Goal: Download file/media

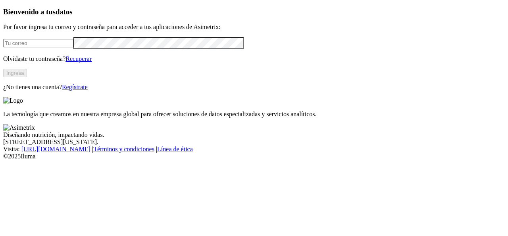
type input "[EMAIL_ADDRESS][DOMAIN_NAME]"
click at [27, 77] on button "Ingresa" at bounding box center [15, 73] width 24 height 8
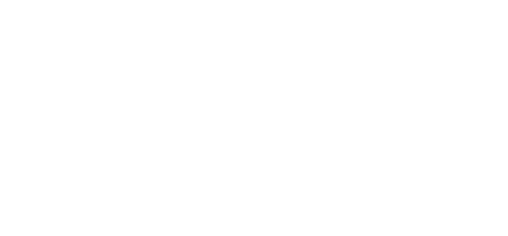
click at [328, 105] on div at bounding box center [257, 118] width 508 height 236
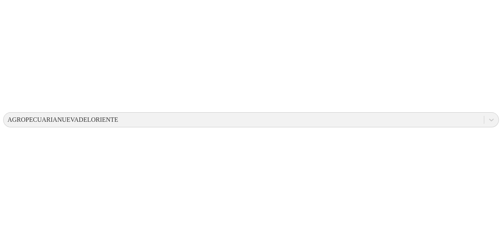
scroll to position [211, 0]
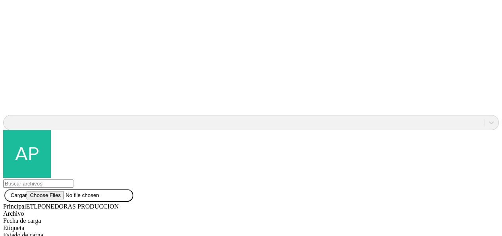
scroll to position [670, 0]
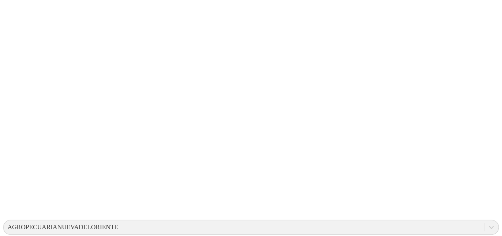
scroll to position [0, 0]
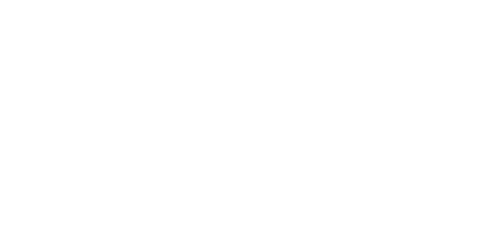
scroll to position [48, 0]
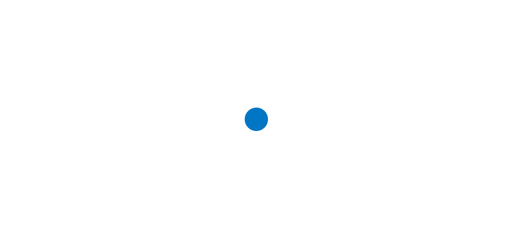
scroll to position [0, 0]
type input "pre"
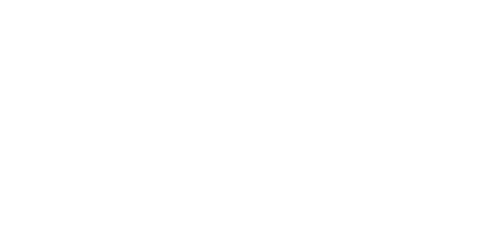
scroll to position [38, 0]
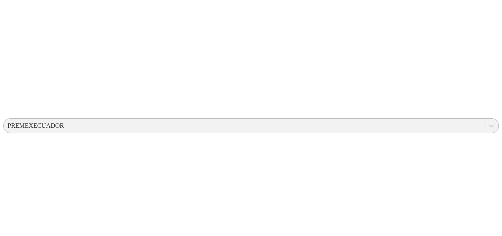
scroll to position [213, 0]
